Goal: Task Accomplishment & Management: Manage account settings

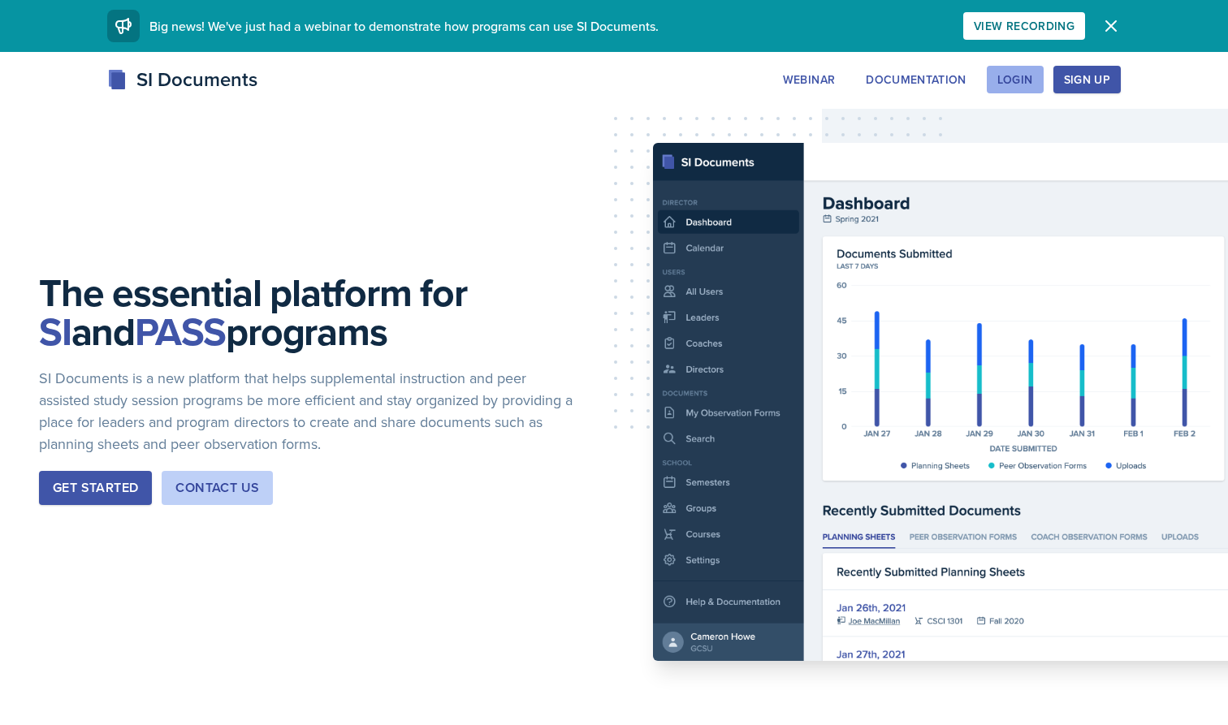
click at [1029, 82] on div "Login" at bounding box center [1016, 79] width 36 height 13
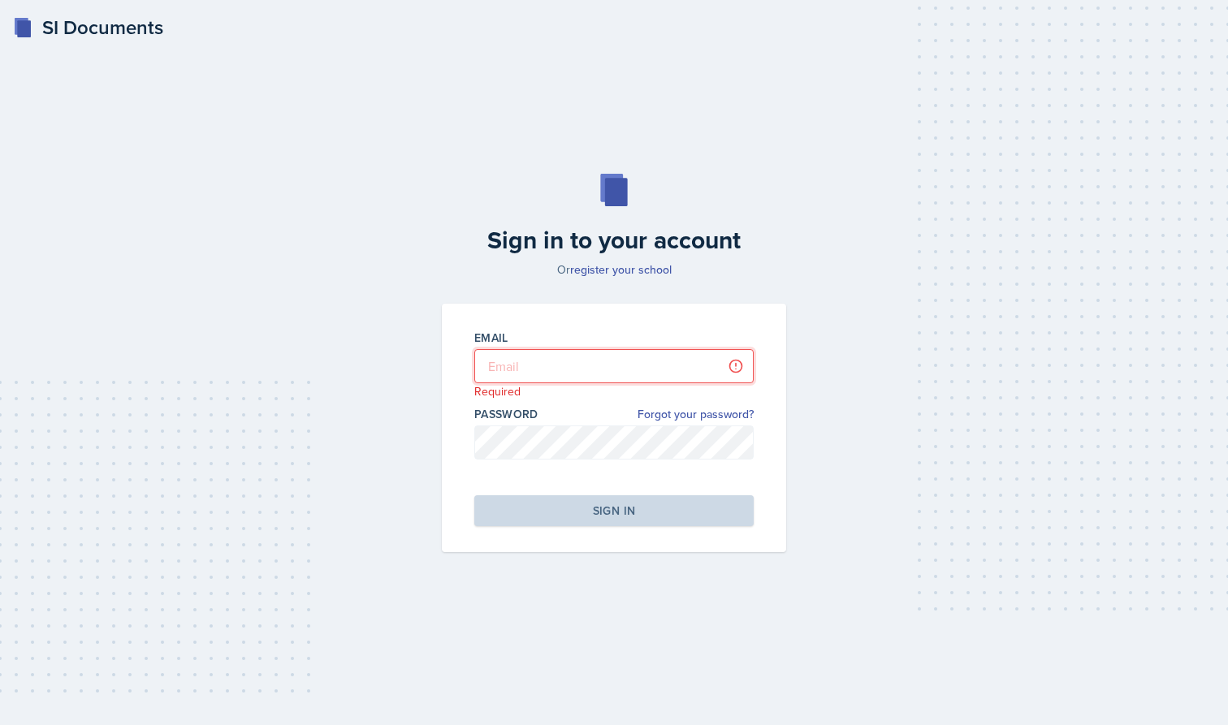
click at [517, 371] on input "email" at bounding box center [613, 366] width 279 height 34
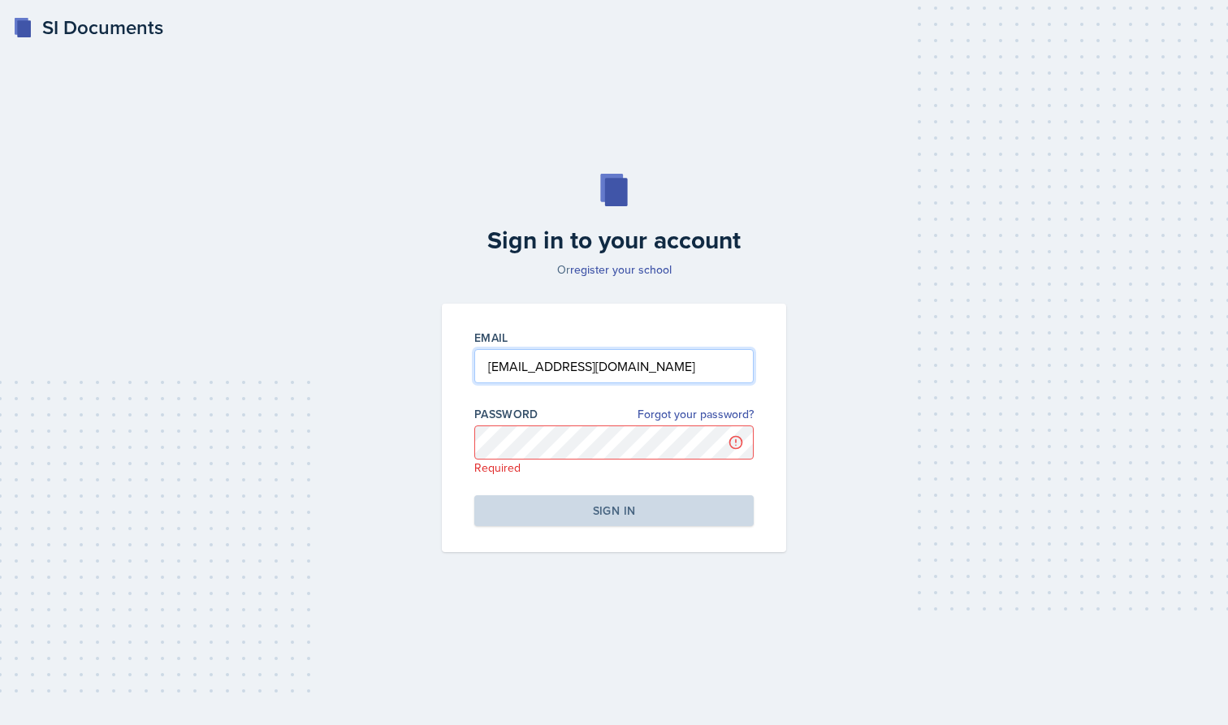
type input "[EMAIL_ADDRESS][DOMAIN_NAME]"
drag, startPoint x: 684, startPoint y: 366, endPoint x: 453, endPoint y: 362, distance: 230.7
click at [453, 362] on div "Email [EMAIL_ADDRESS][DOMAIN_NAME] Password Forgot your password? Required Sign…" at bounding box center [614, 428] width 344 height 249
click at [730, 367] on input "email" at bounding box center [613, 366] width 279 height 34
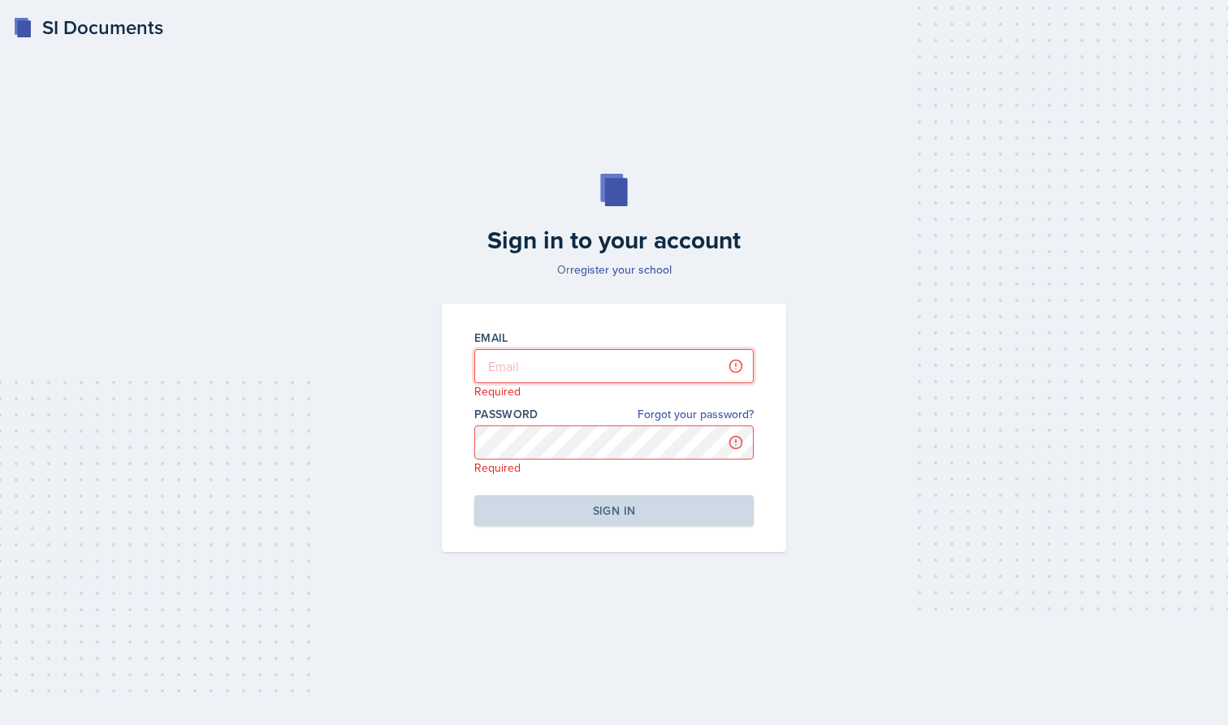
click at [583, 365] on input "email" at bounding box center [613, 366] width 279 height 34
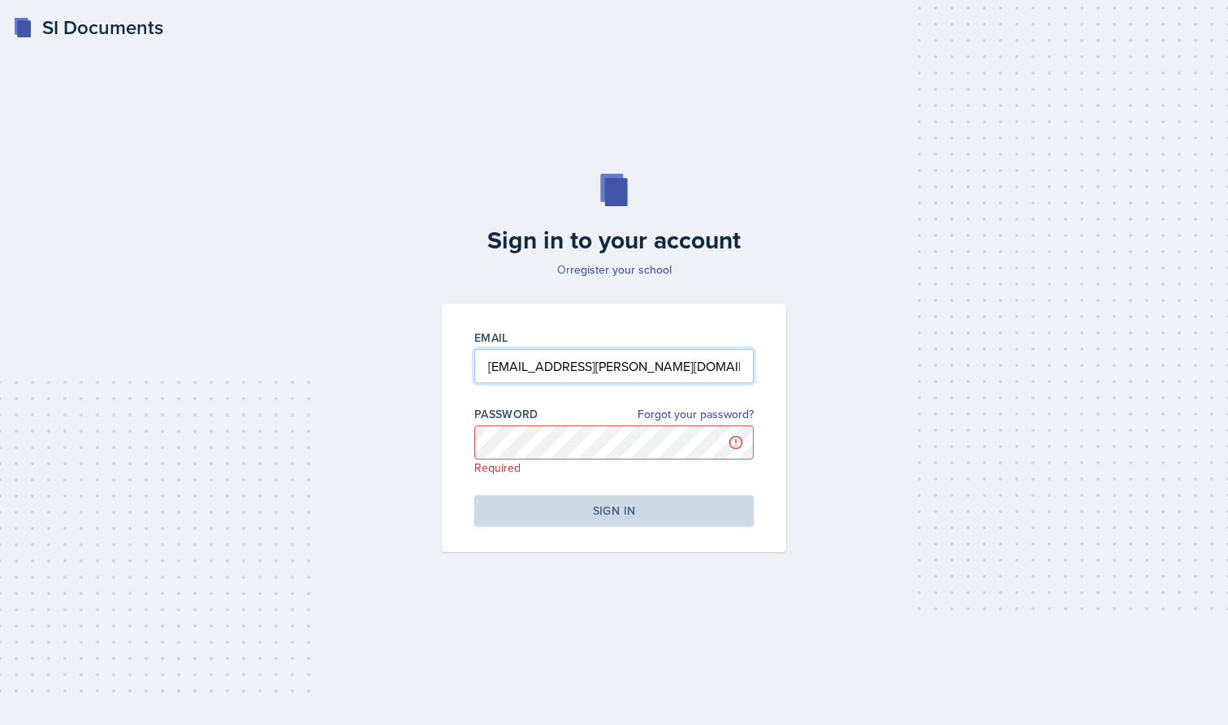
type input "[EMAIL_ADDRESS][PERSON_NAME][DOMAIN_NAME]"
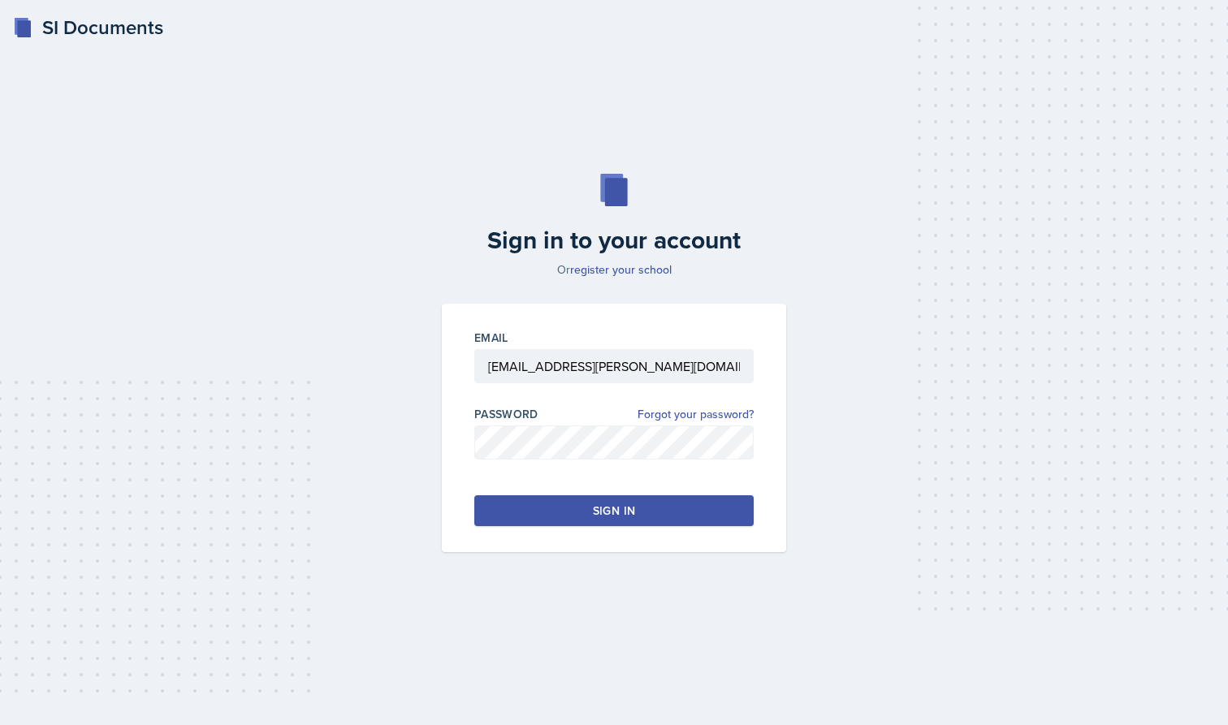
click at [601, 517] on div "Sign in" at bounding box center [614, 511] width 42 height 16
click at [647, 509] on button "Sign in" at bounding box center [613, 511] width 279 height 31
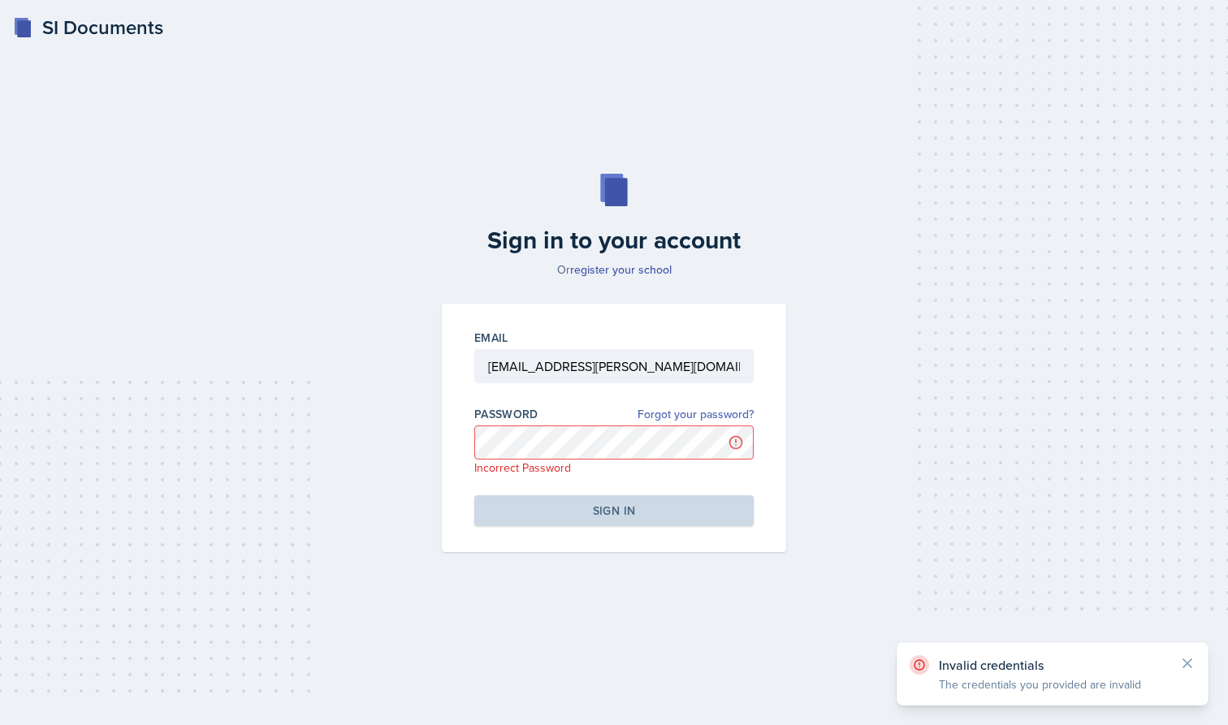
click at [704, 411] on link "Forgot your password?" at bounding box center [696, 414] width 116 height 17
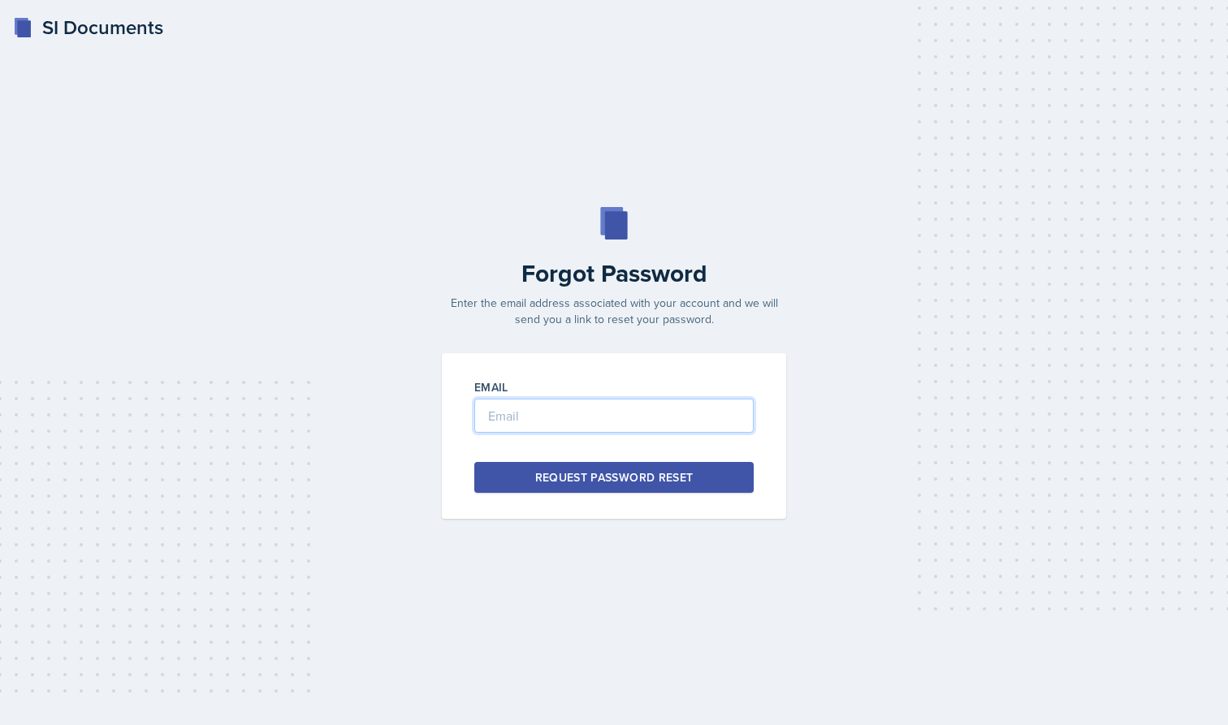
click at [593, 422] on input "email" at bounding box center [613, 416] width 279 height 34
type input "caleb.provenzano@bobcats.gcsu.edu"
click at [606, 486] on button "Request Password Reset" at bounding box center [613, 477] width 279 height 31
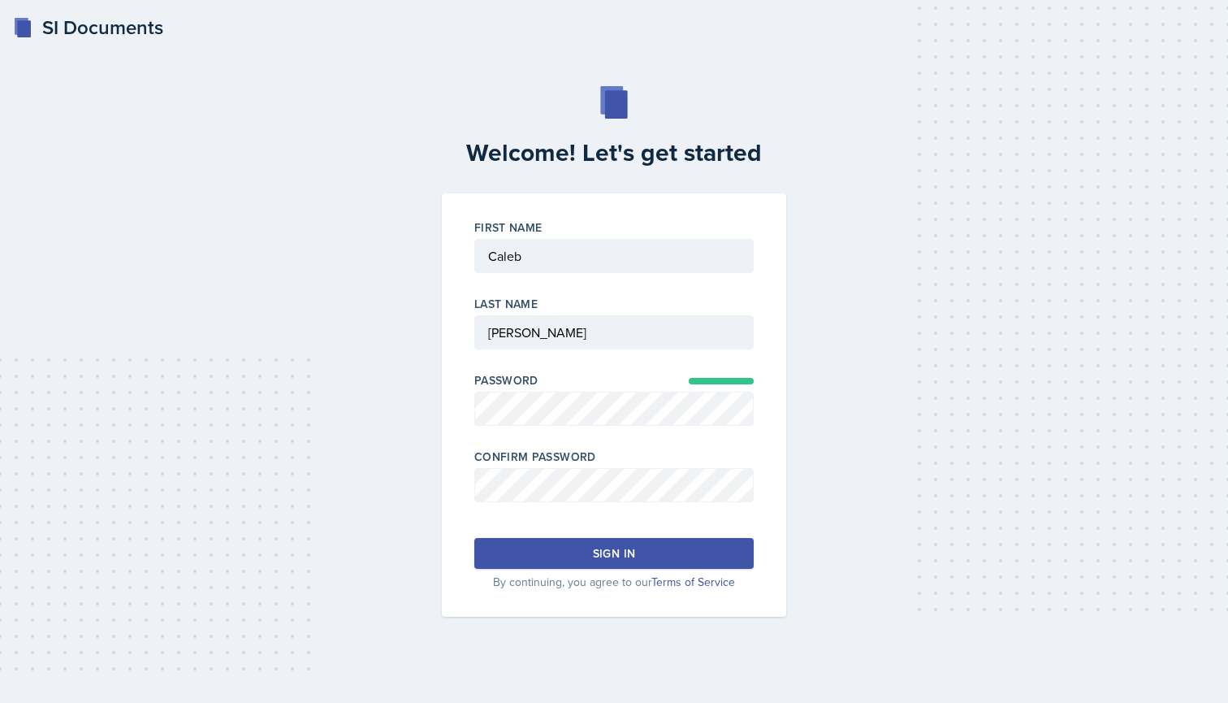
click at [586, 548] on button "Sign in" at bounding box center [613, 553] width 279 height 31
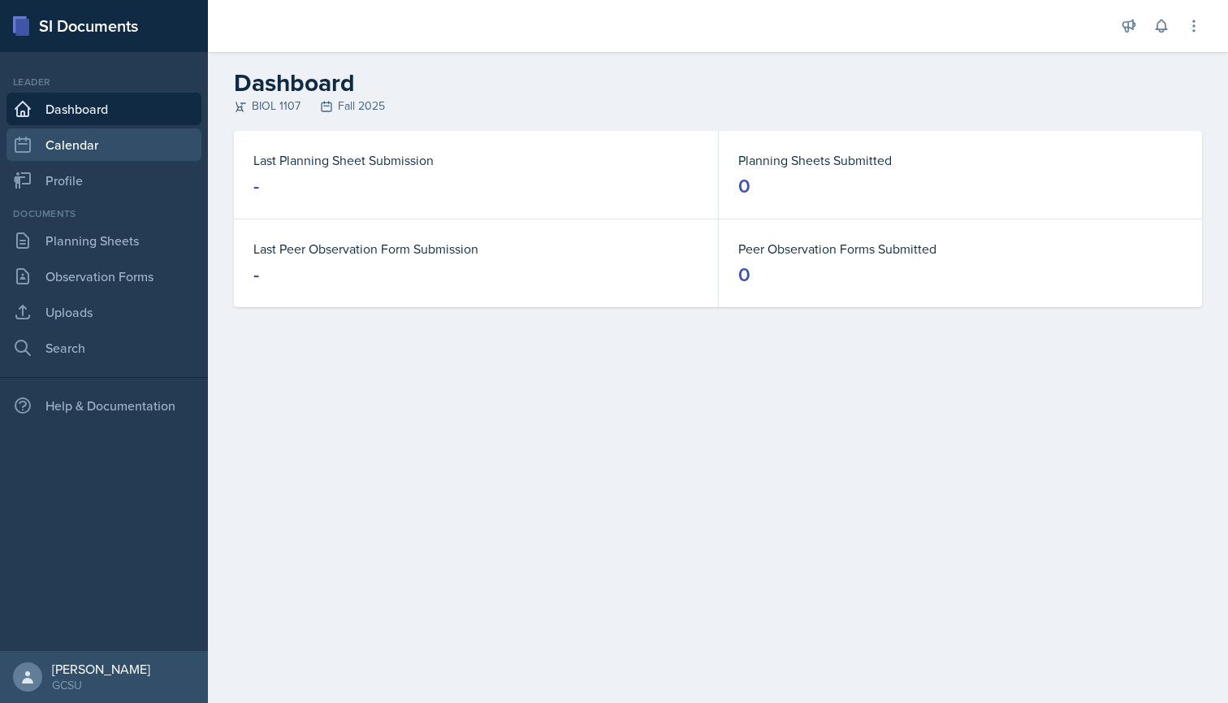
click at [112, 149] on link "Calendar" at bounding box center [103, 144] width 195 height 32
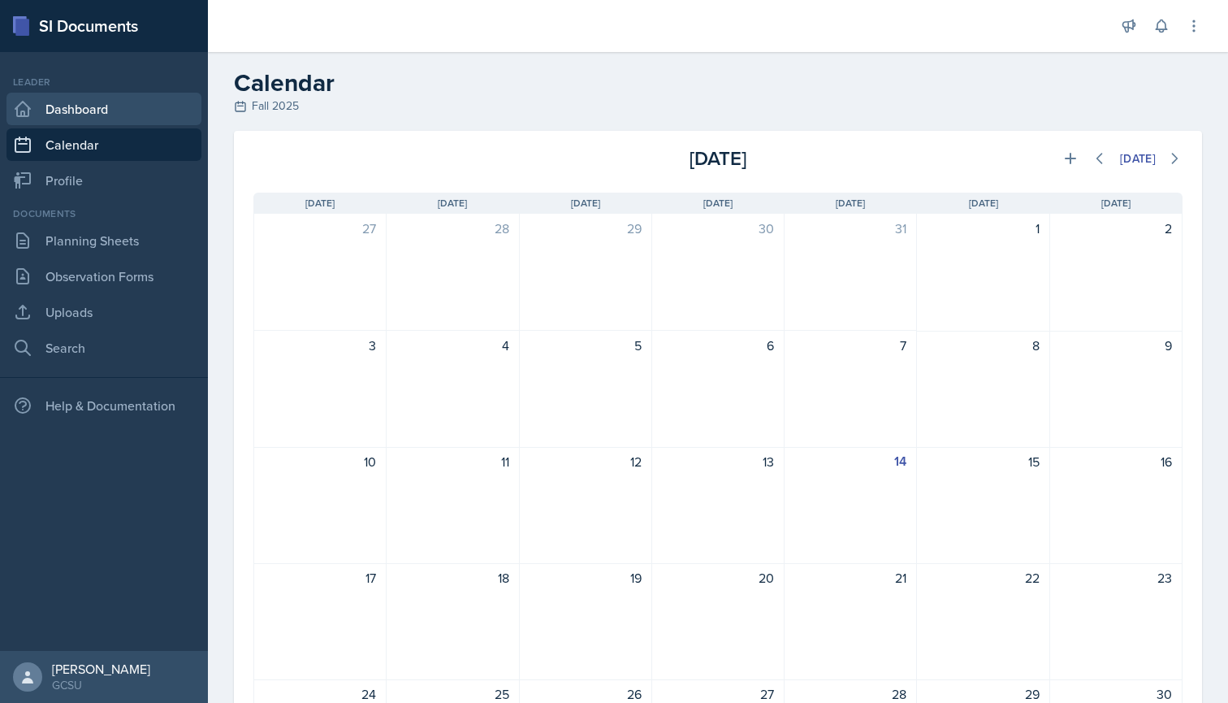
click at [107, 110] on link "Dashboard" at bounding box center [103, 109] width 195 height 32
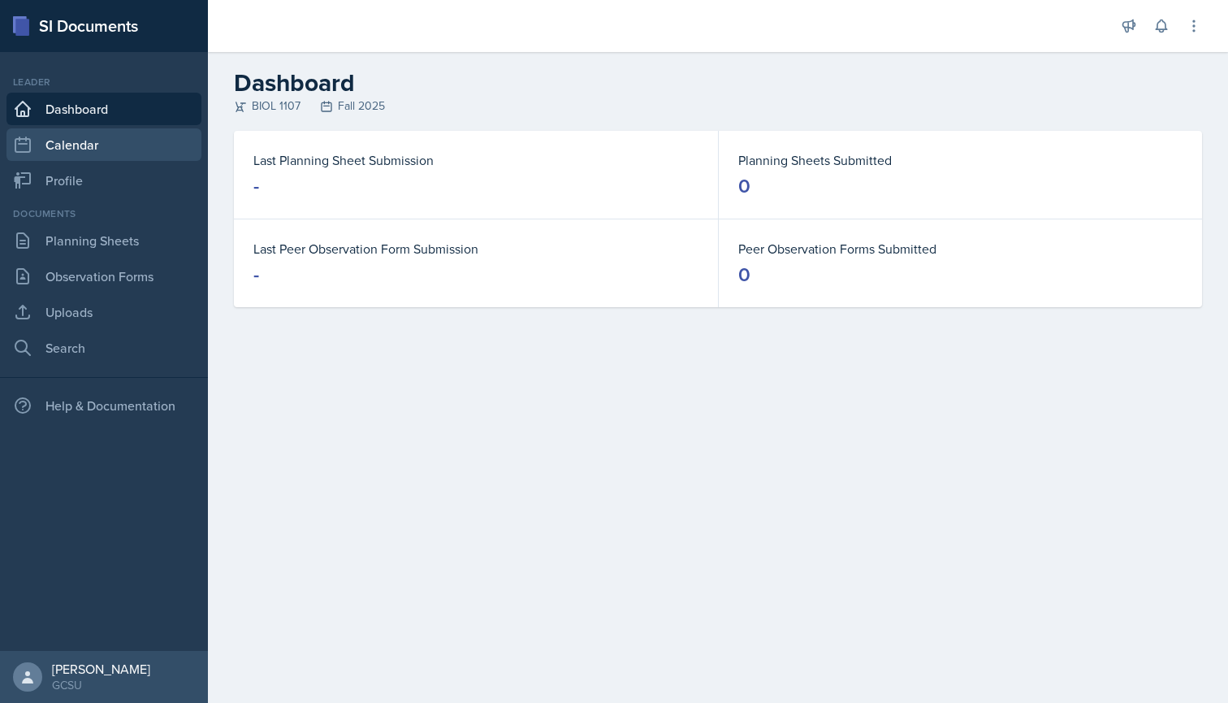
click at [91, 144] on link "Calendar" at bounding box center [103, 144] width 195 height 32
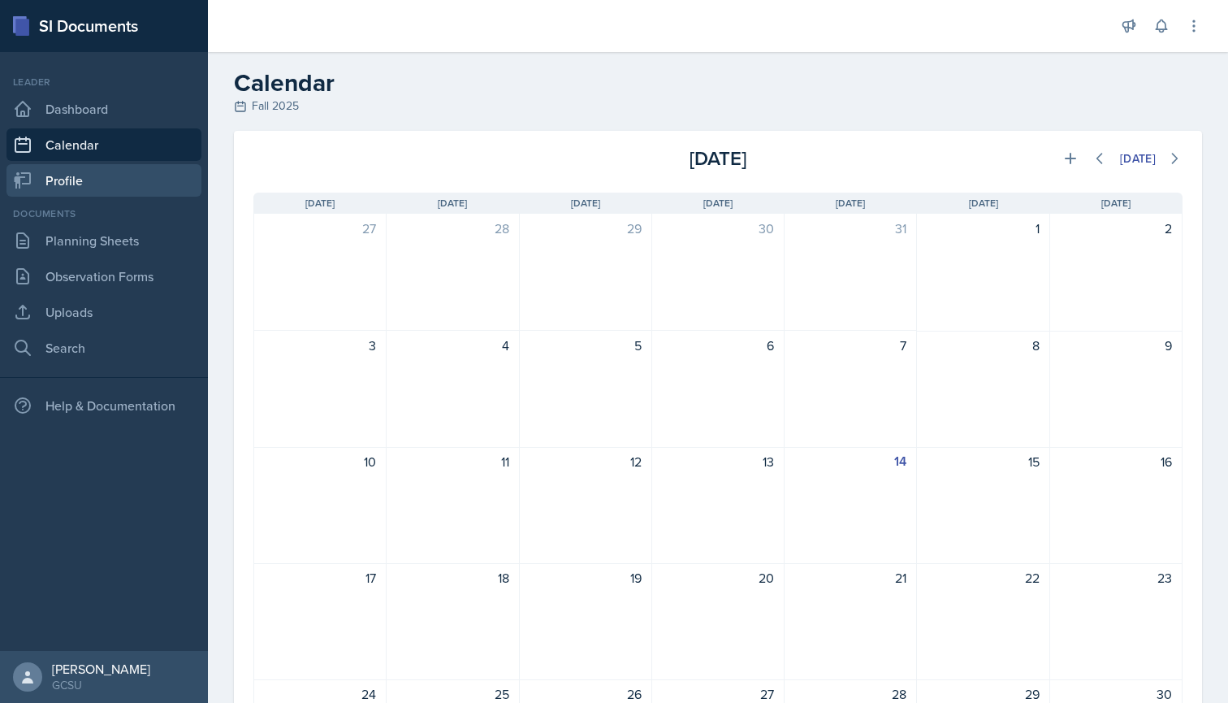
click at [89, 178] on link "Profile" at bounding box center [103, 180] width 195 height 32
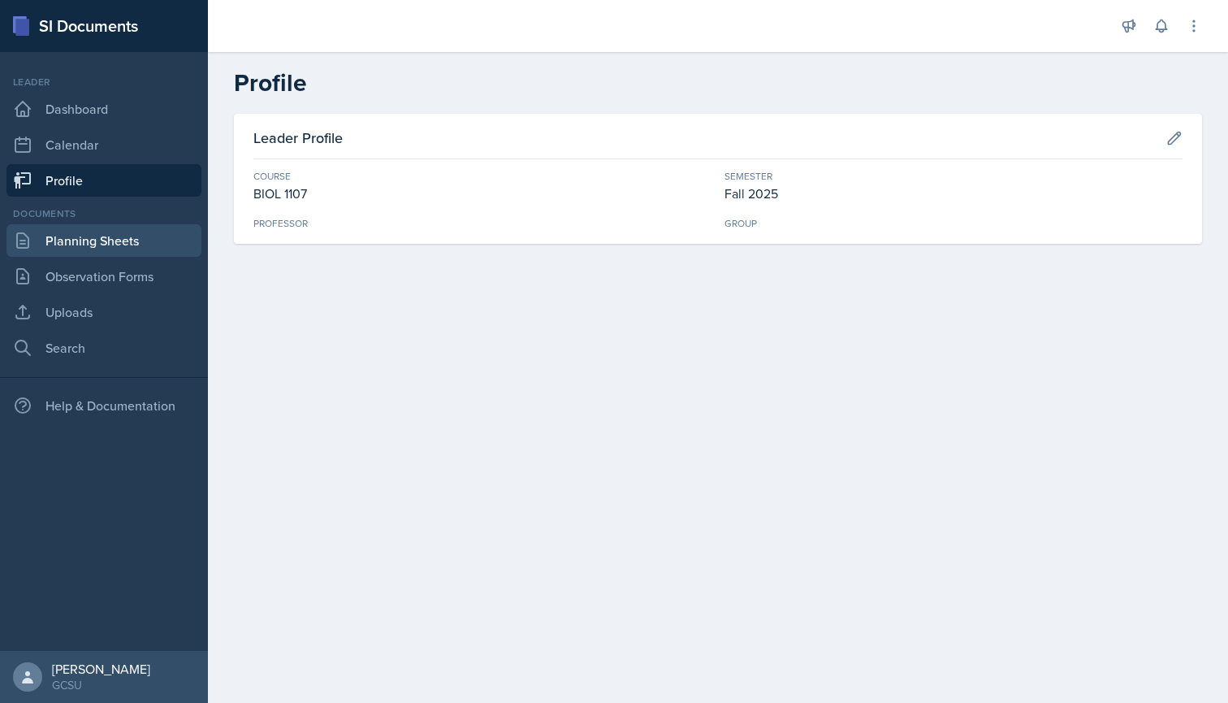
click at [127, 245] on link "Planning Sheets" at bounding box center [103, 240] width 195 height 32
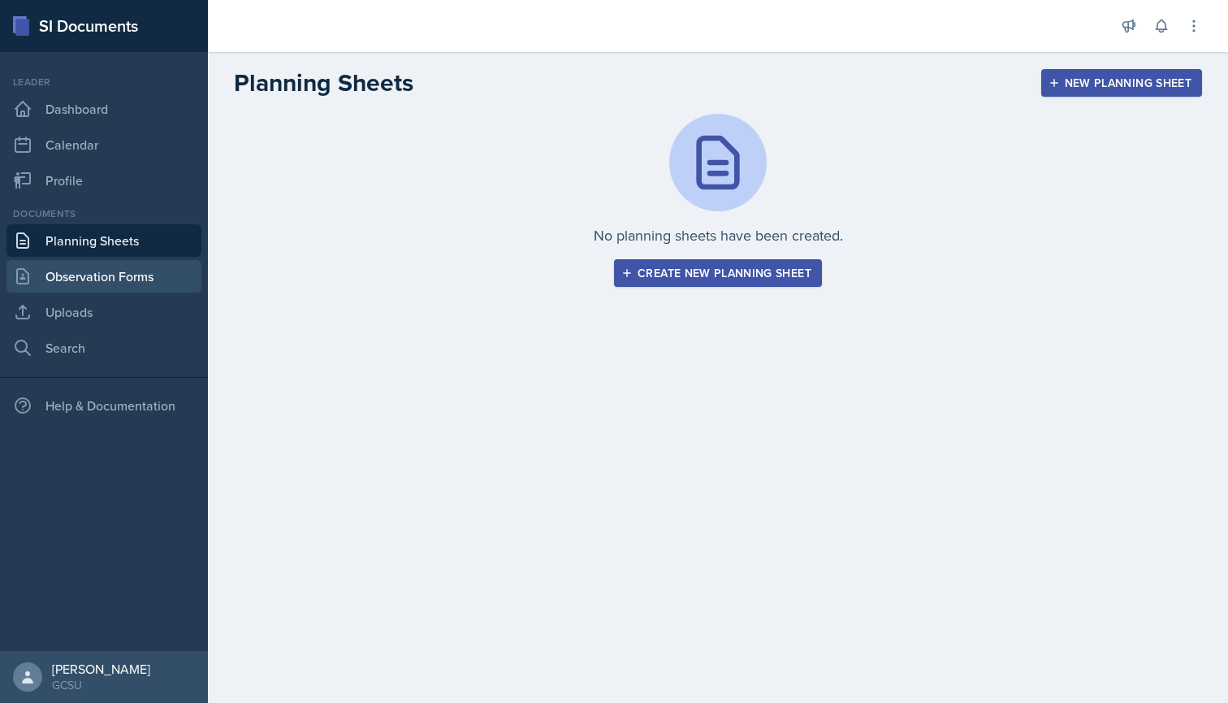
click at [128, 273] on link "Observation Forms" at bounding box center [103, 276] width 195 height 32
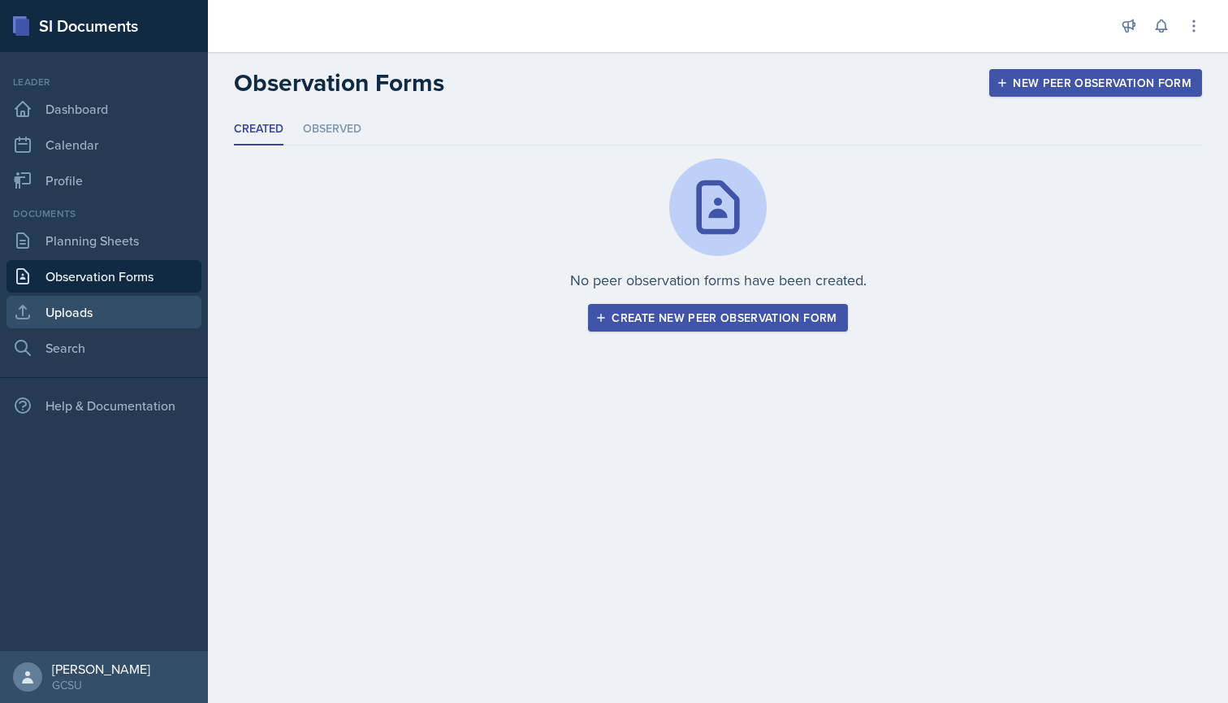
click at [115, 310] on link "Uploads" at bounding box center [103, 312] width 195 height 32
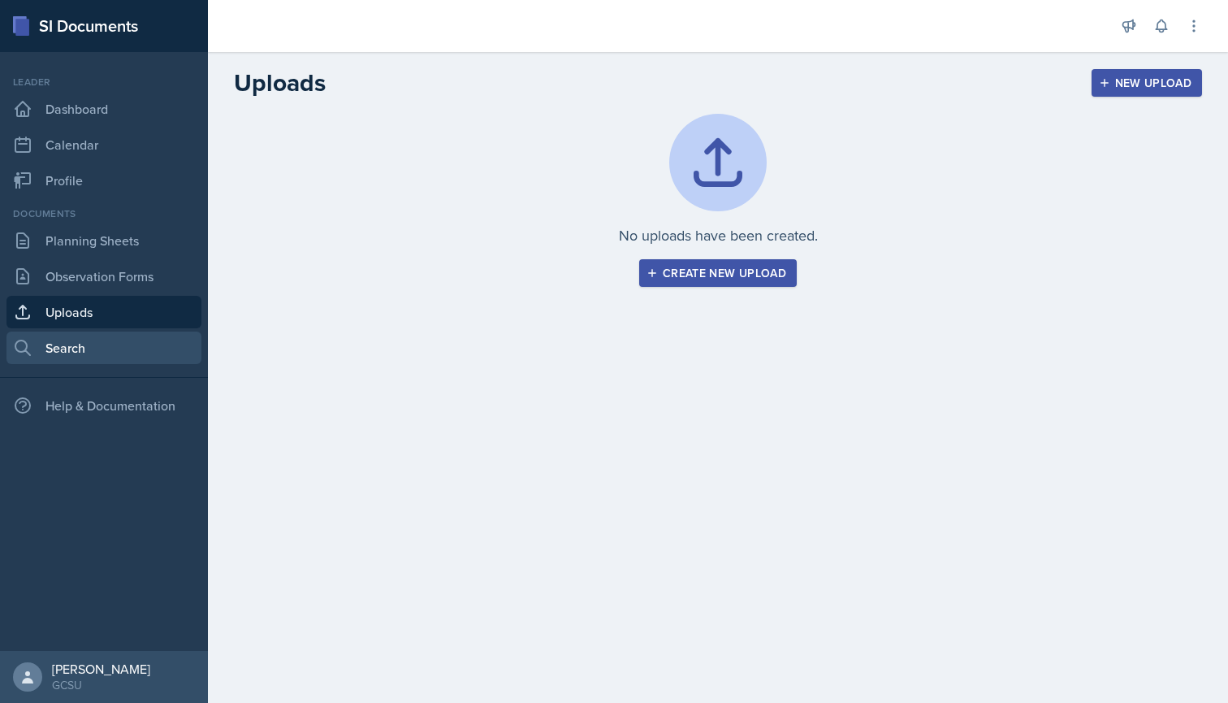
click at [107, 344] on link "Search" at bounding box center [103, 347] width 195 height 32
select select "all"
select select "1"
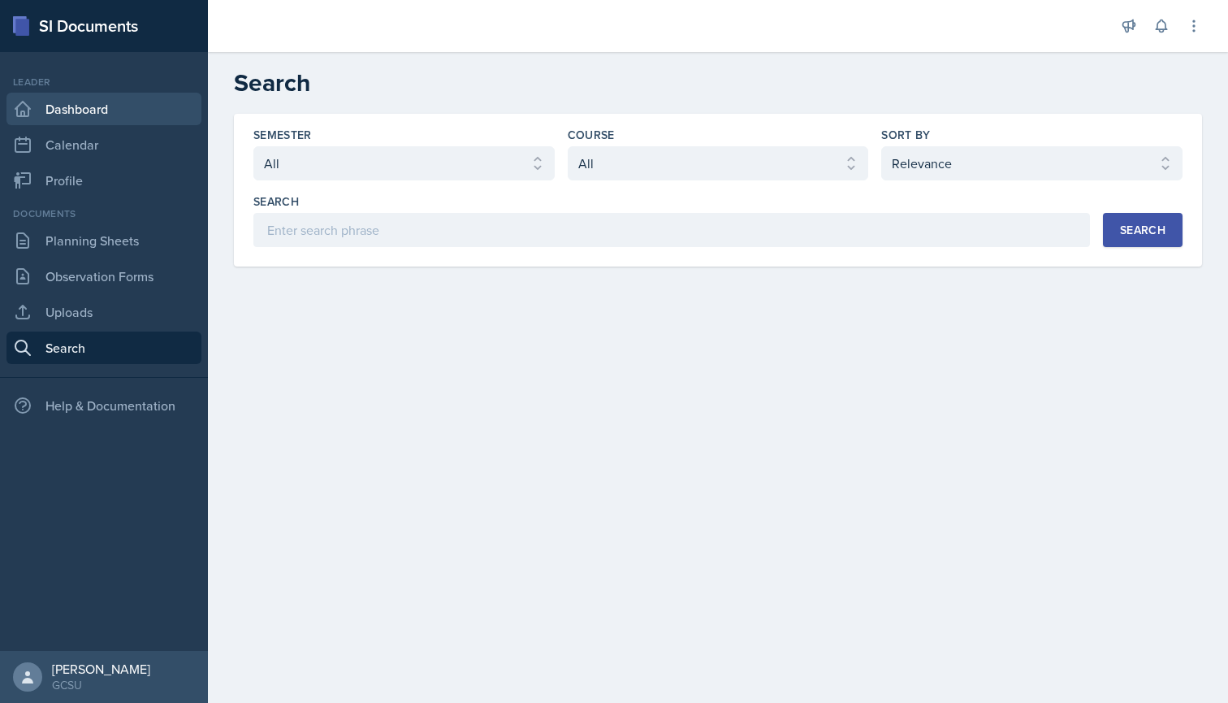
click at [112, 107] on link "Dashboard" at bounding box center [103, 109] width 195 height 32
